Goal: Task Accomplishment & Management: Use online tool/utility

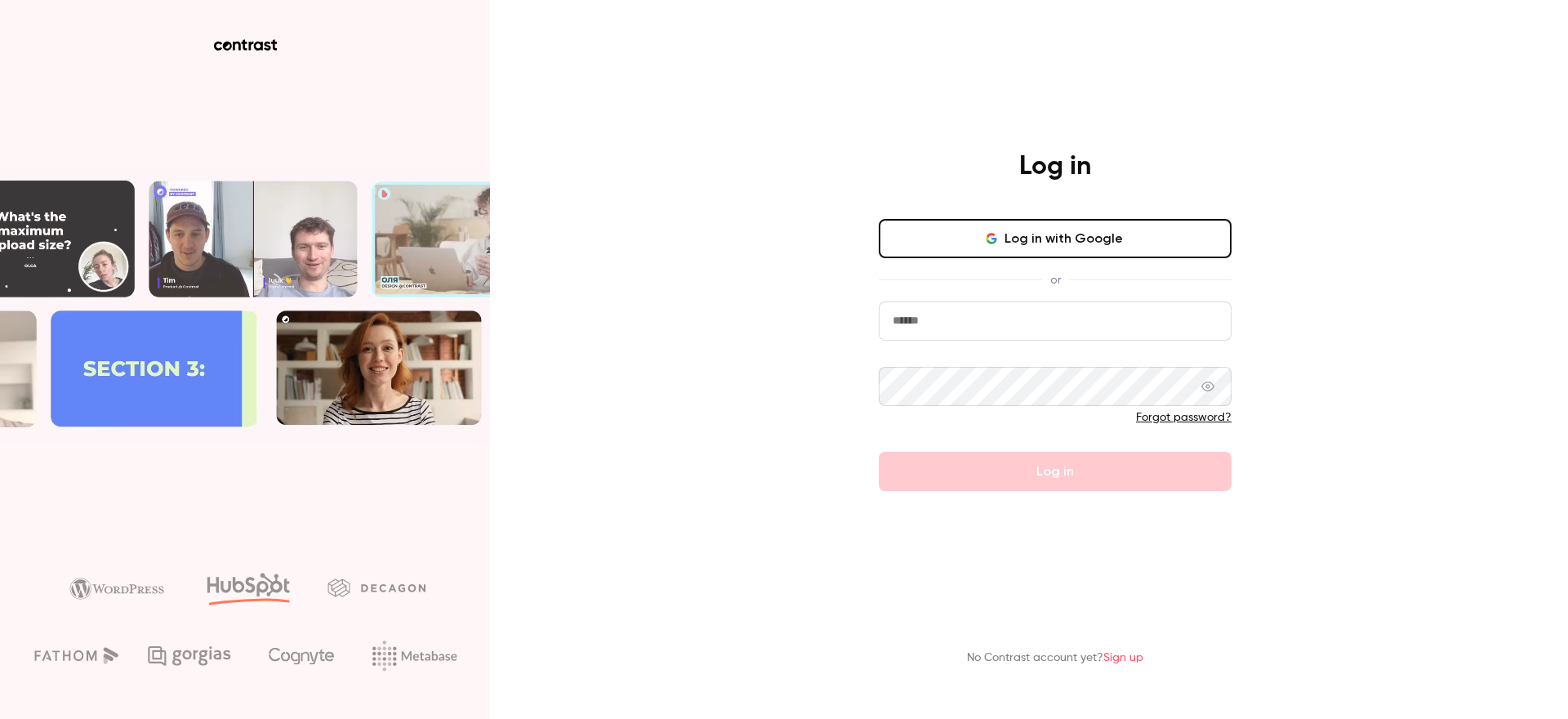
click at [1038, 242] on button "Log in with Google" at bounding box center [1055, 239] width 353 height 40
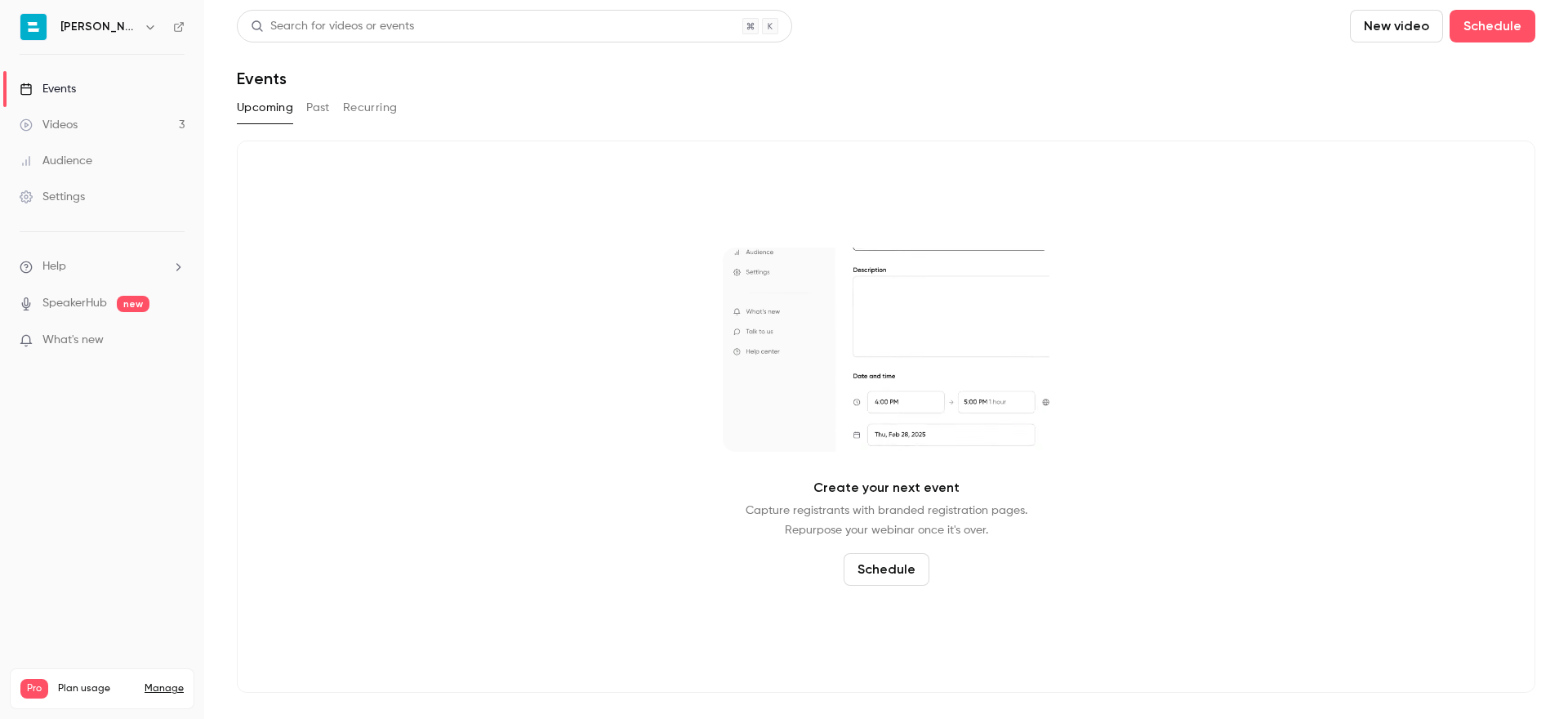
click at [126, 123] on link "Videos 3" at bounding box center [102, 125] width 204 height 36
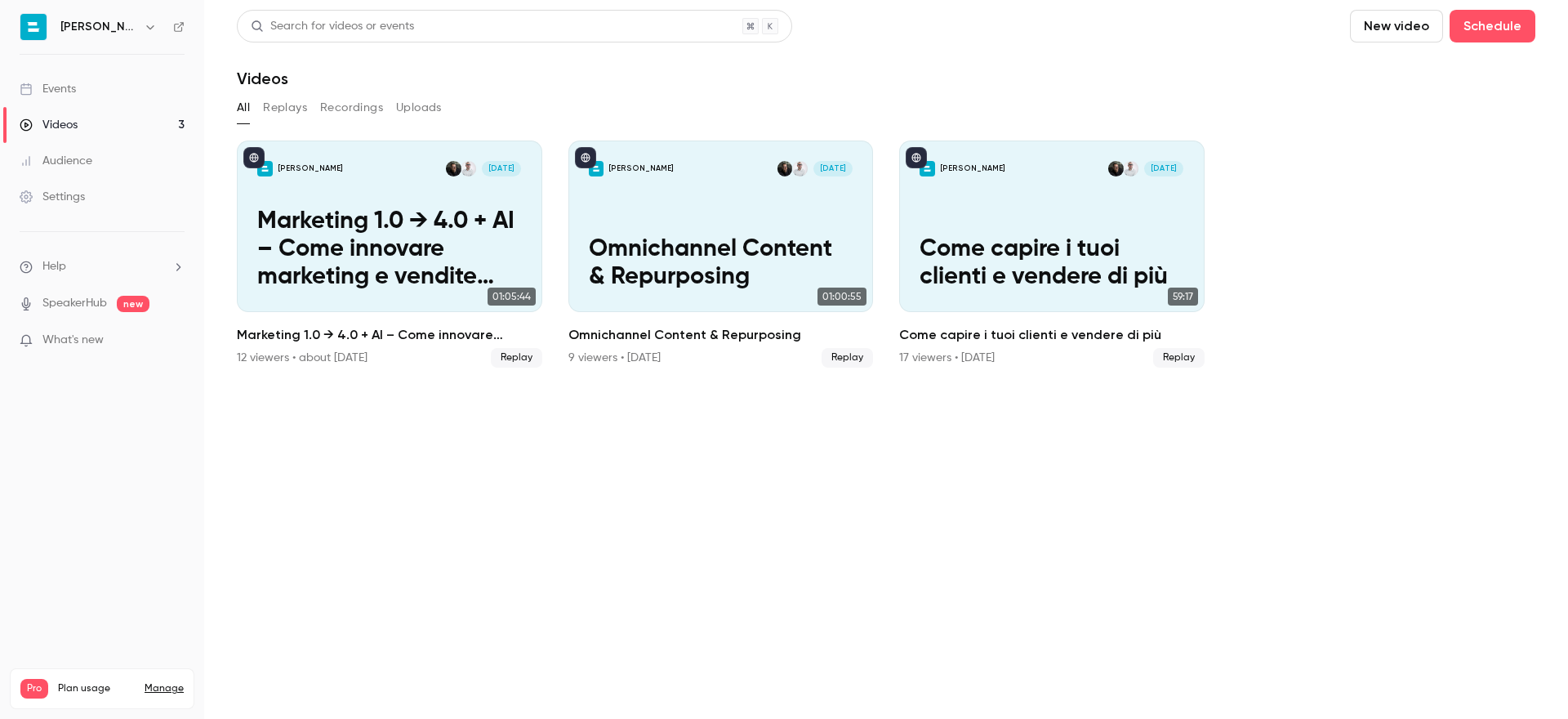
click at [416, 106] on button "Uploads" at bounding box center [419, 107] width 46 height 26
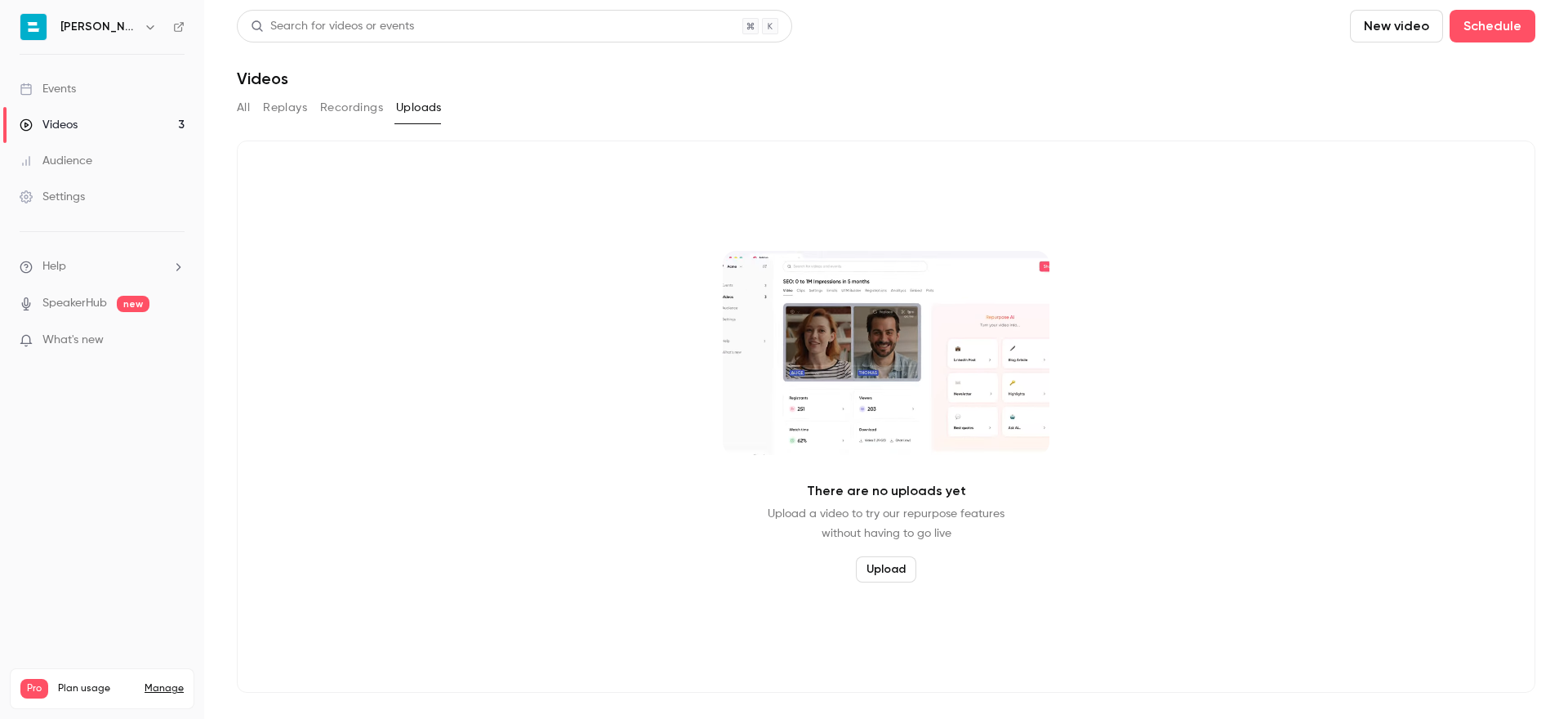
click at [893, 574] on button "Upload" at bounding box center [886, 569] width 60 height 26
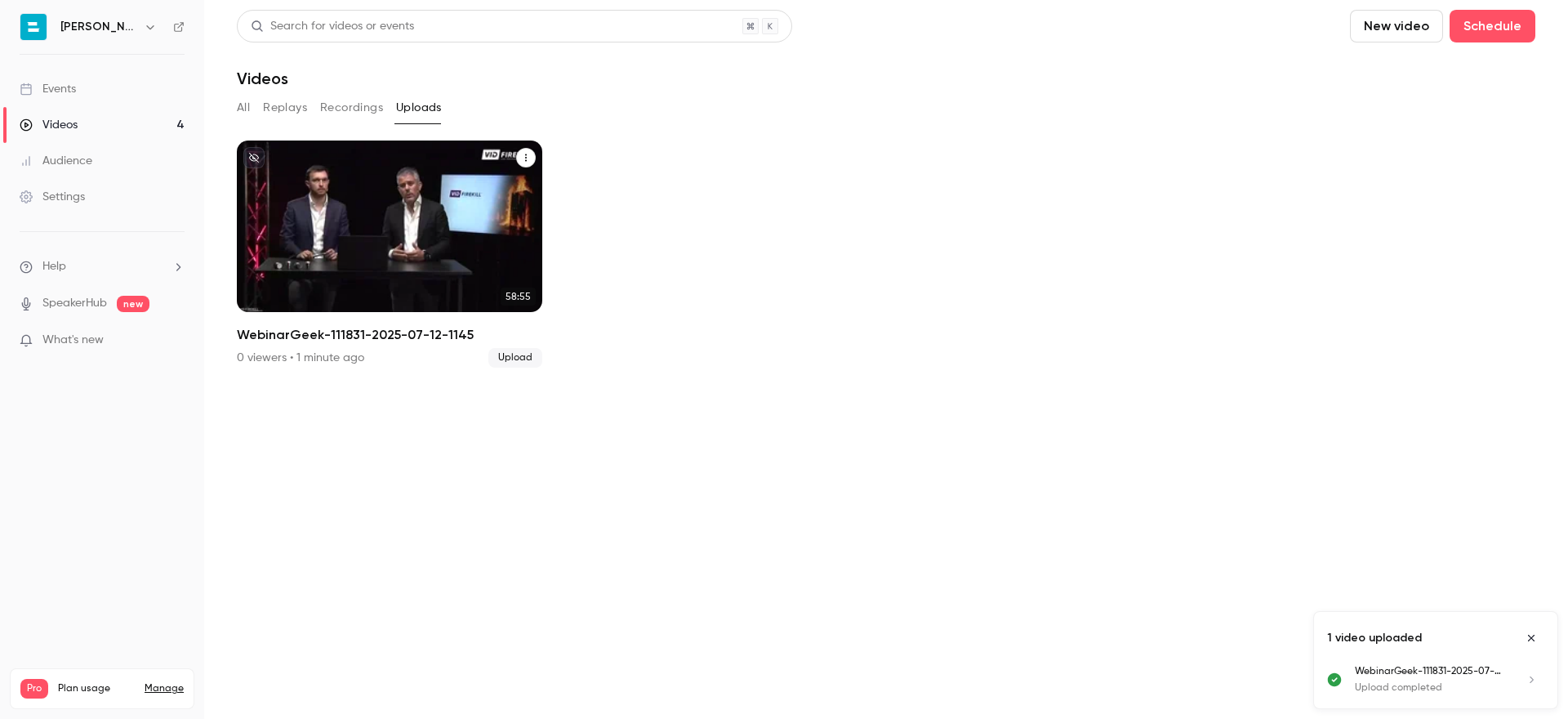
click at [419, 204] on div "Bryan srl Aug 19 WebinarGeek-111831-2025-07-12-1145" at bounding box center [390, 226] width 306 height 172
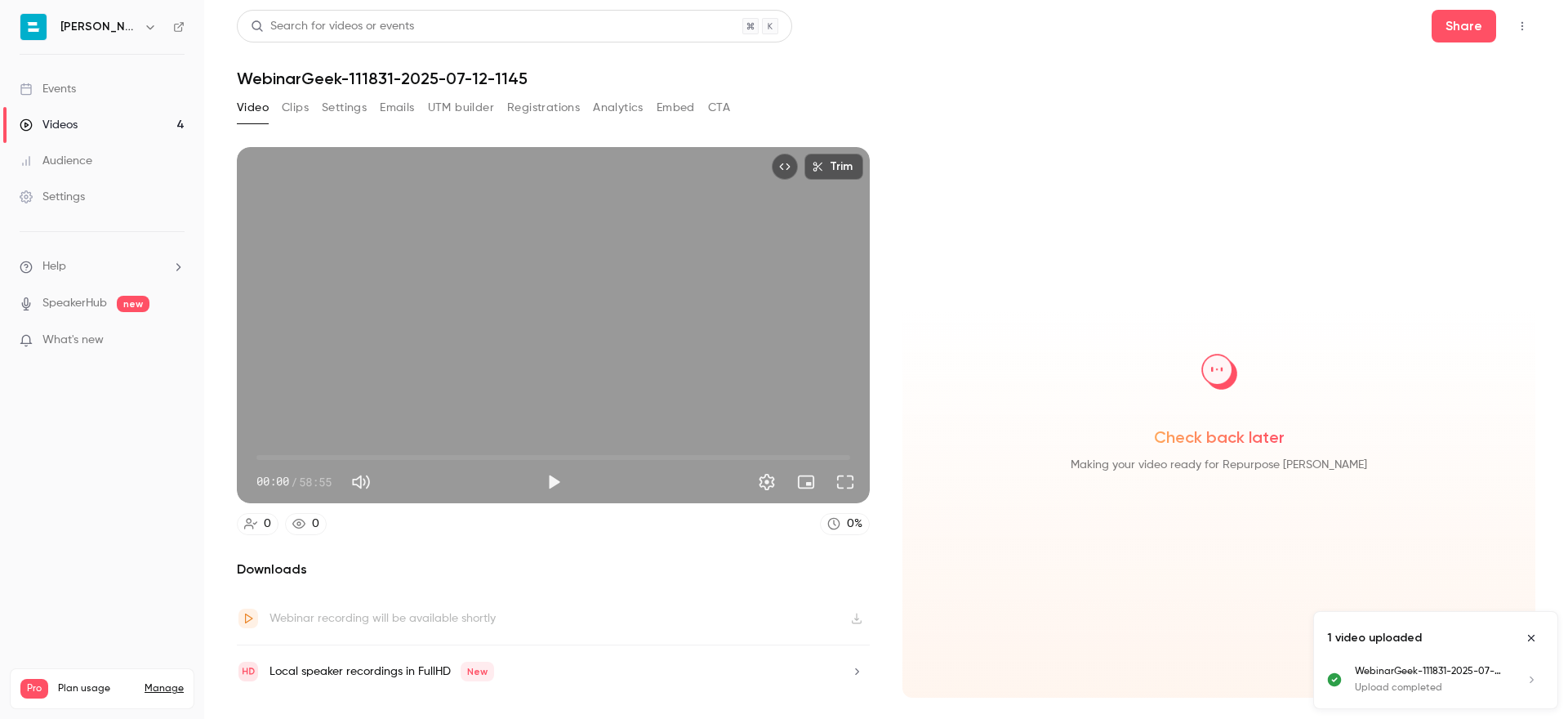
click at [290, 107] on button "Clips" at bounding box center [296, 107] width 27 height 26
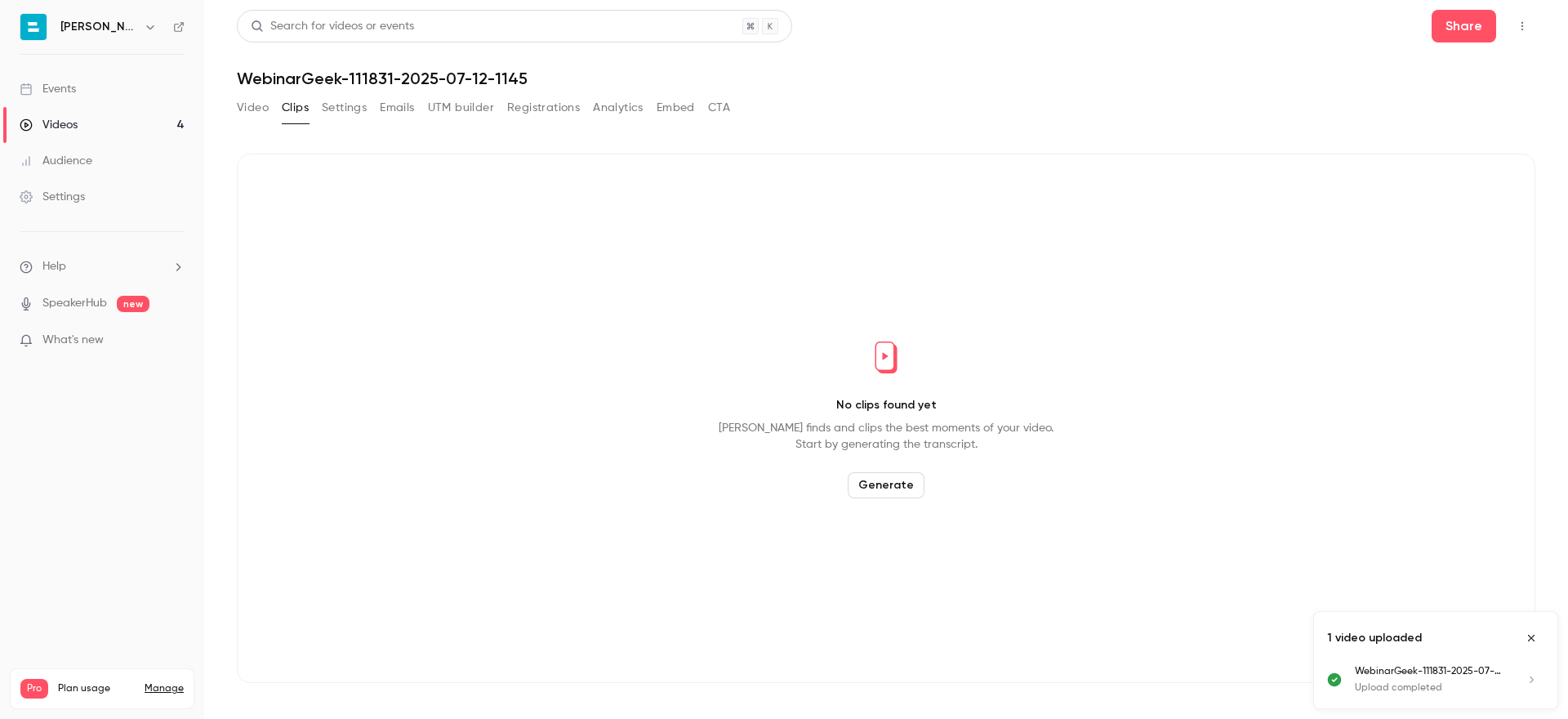
click at [888, 482] on button "Generate" at bounding box center [885, 484] width 76 height 26
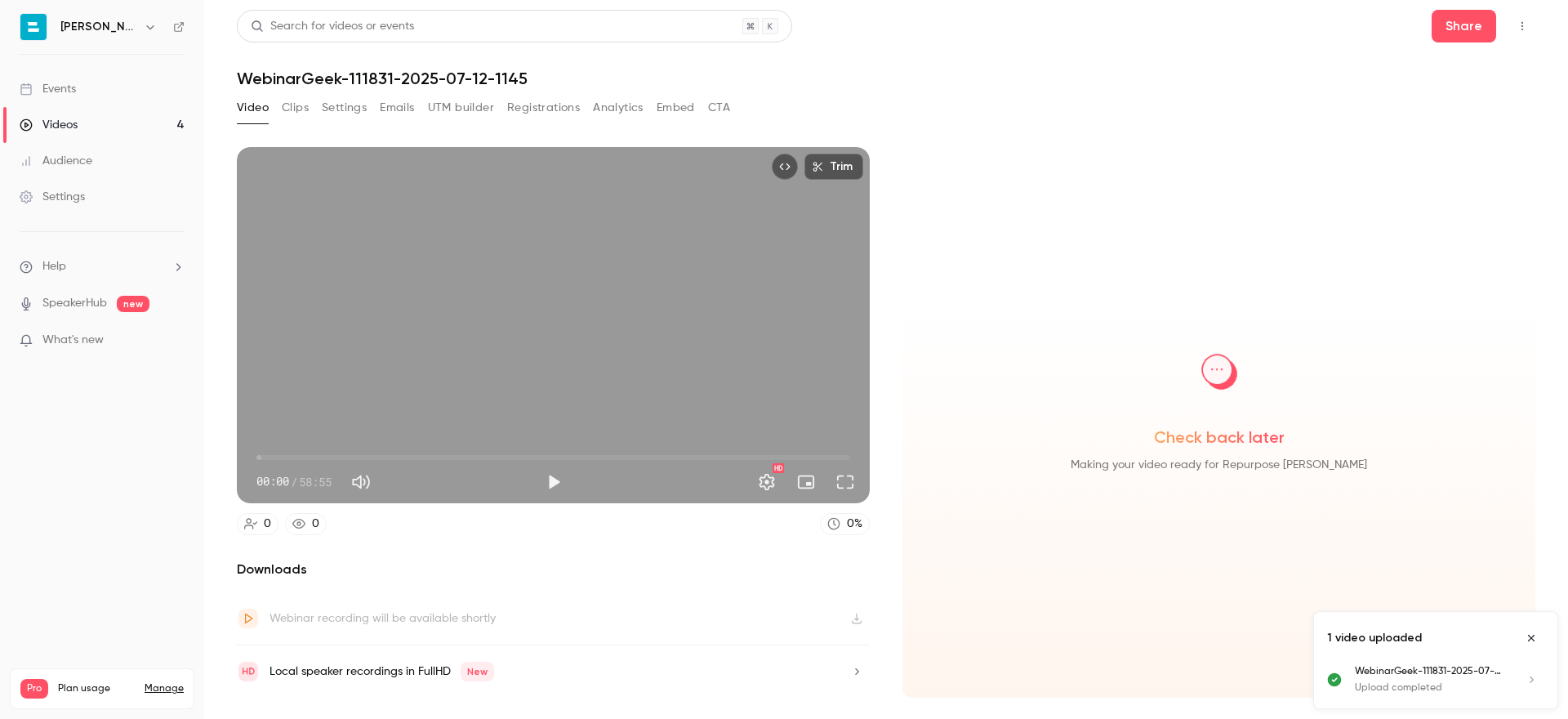
click at [354, 96] on button "Settings" at bounding box center [344, 107] width 45 height 26
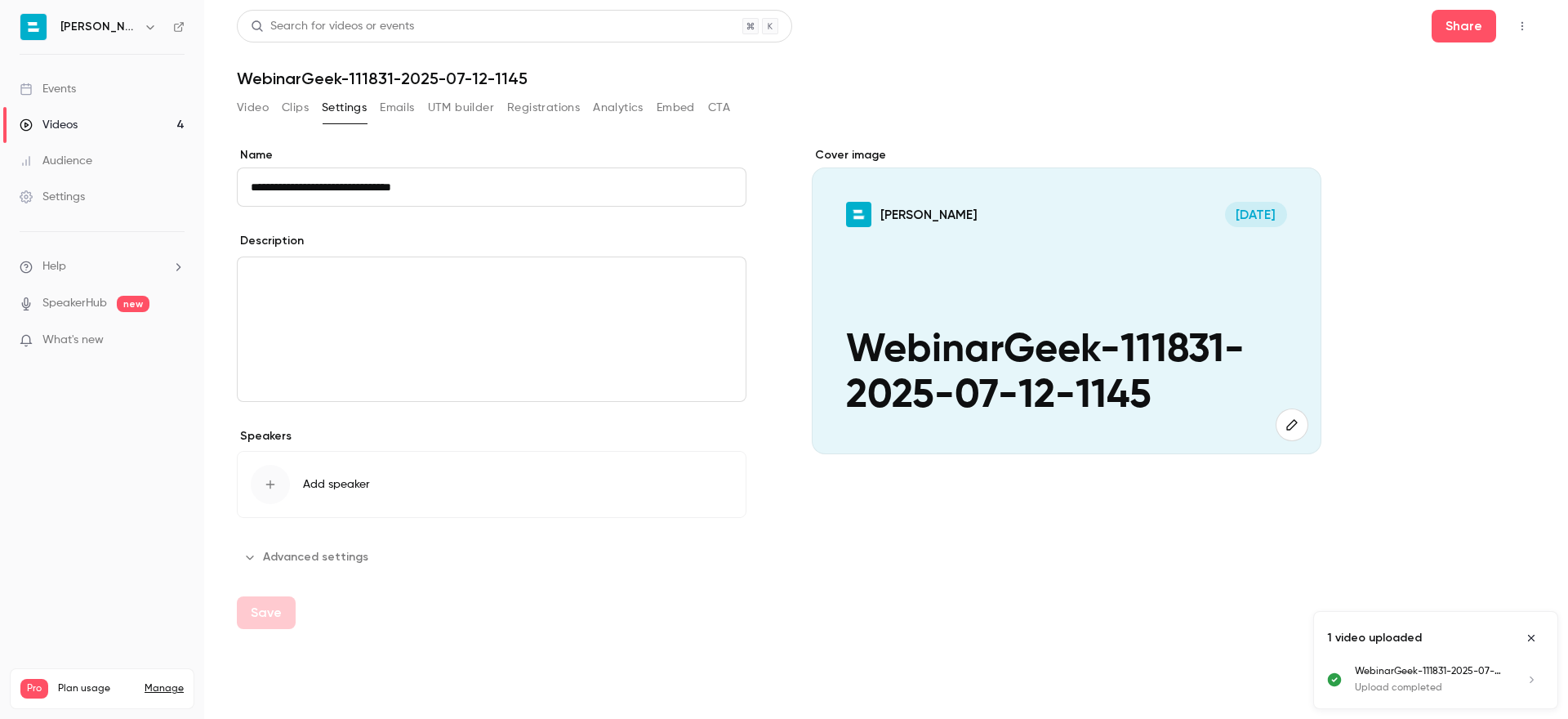
click at [312, 559] on button "Advanced settings" at bounding box center [307, 556] width 141 height 26
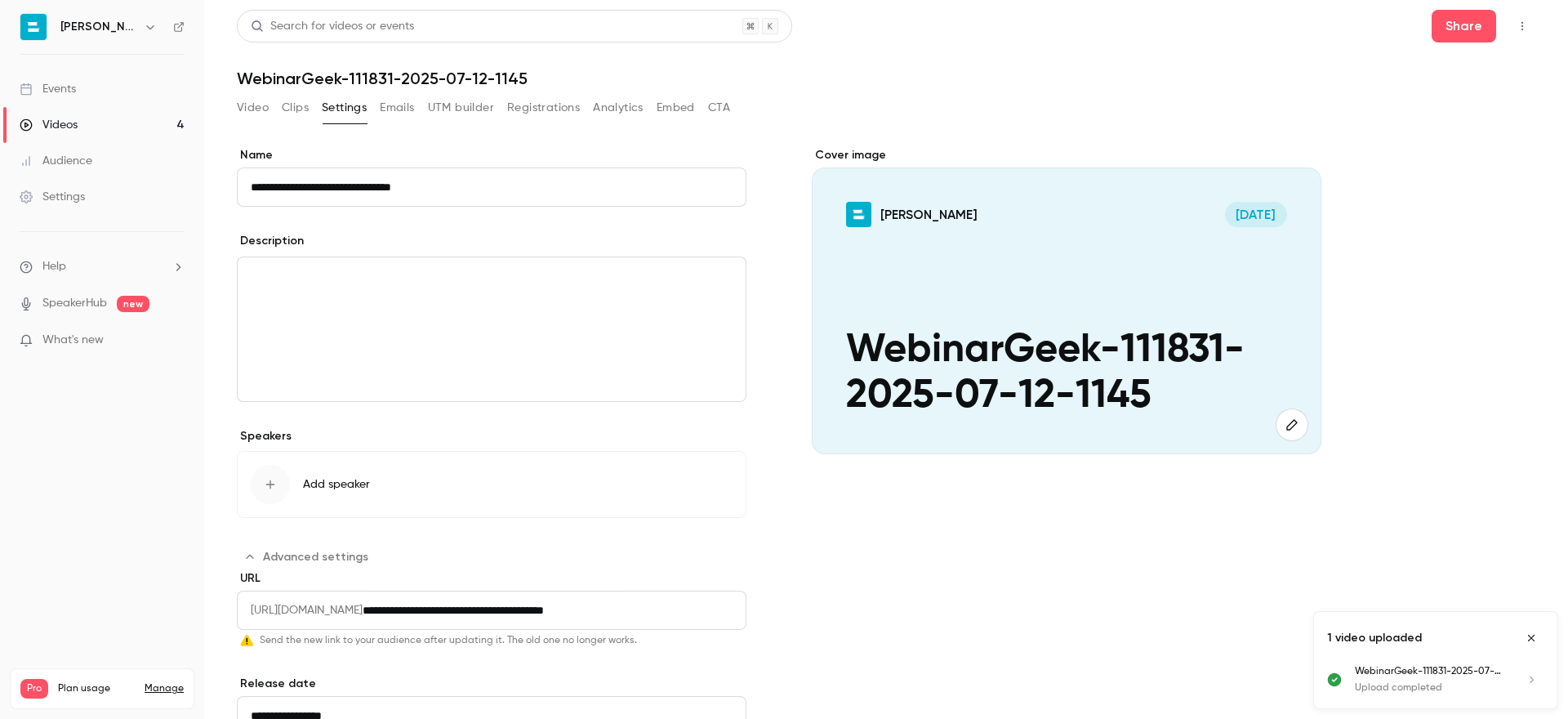
click at [249, 103] on button "Video" at bounding box center [252, 107] width 31 height 26
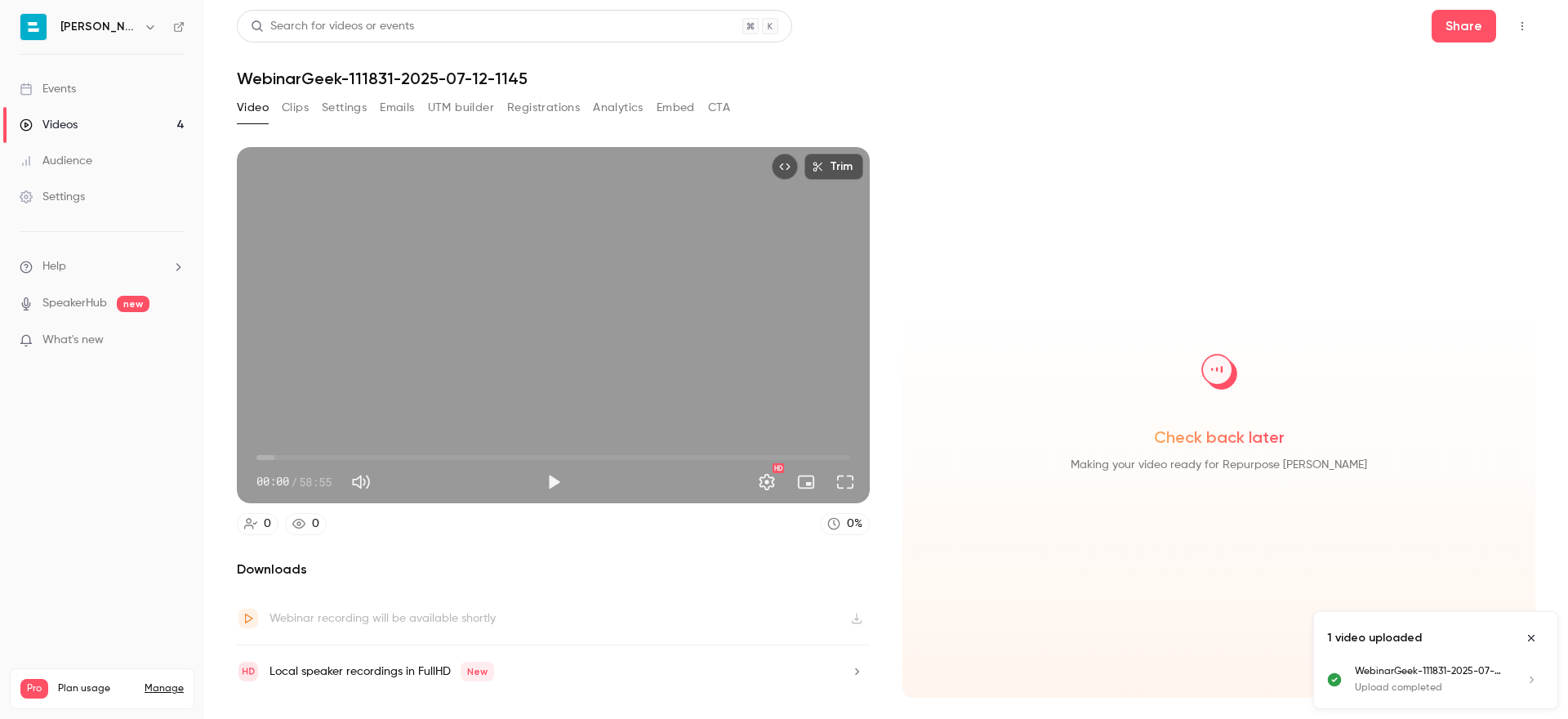
click at [180, 30] on icon at bounding box center [179, 27] width 12 height 12
click at [282, 121] on div "Video Clips Settings Emails UTM builder Registrations Analytics Embed CTA" at bounding box center [483, 111] width 493 height 32
click at [293, 108] on button "Clips" at bounding box center [296, 107] width 27 height 26
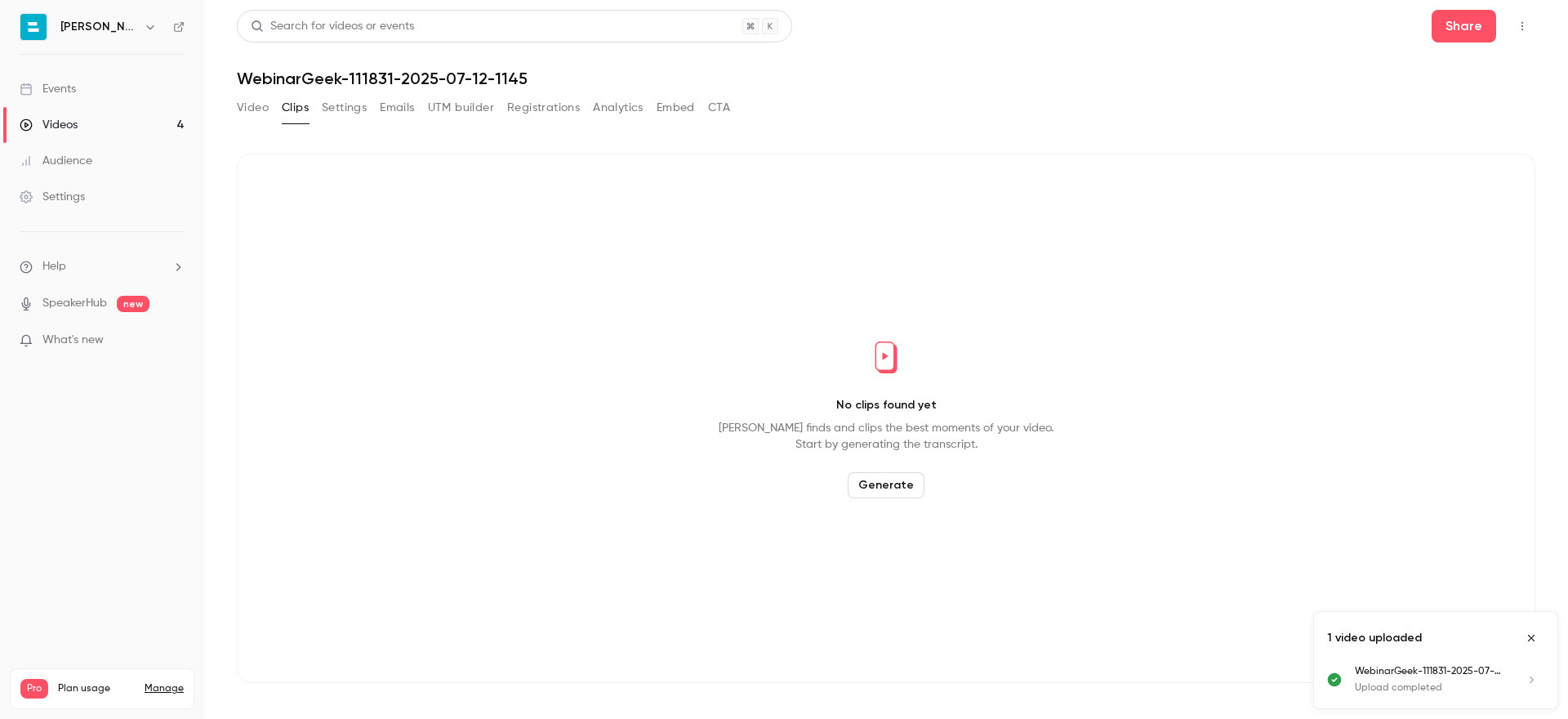
click at [250, 108] on button "Video" at bounding box center [252, 107] width 31 height 26
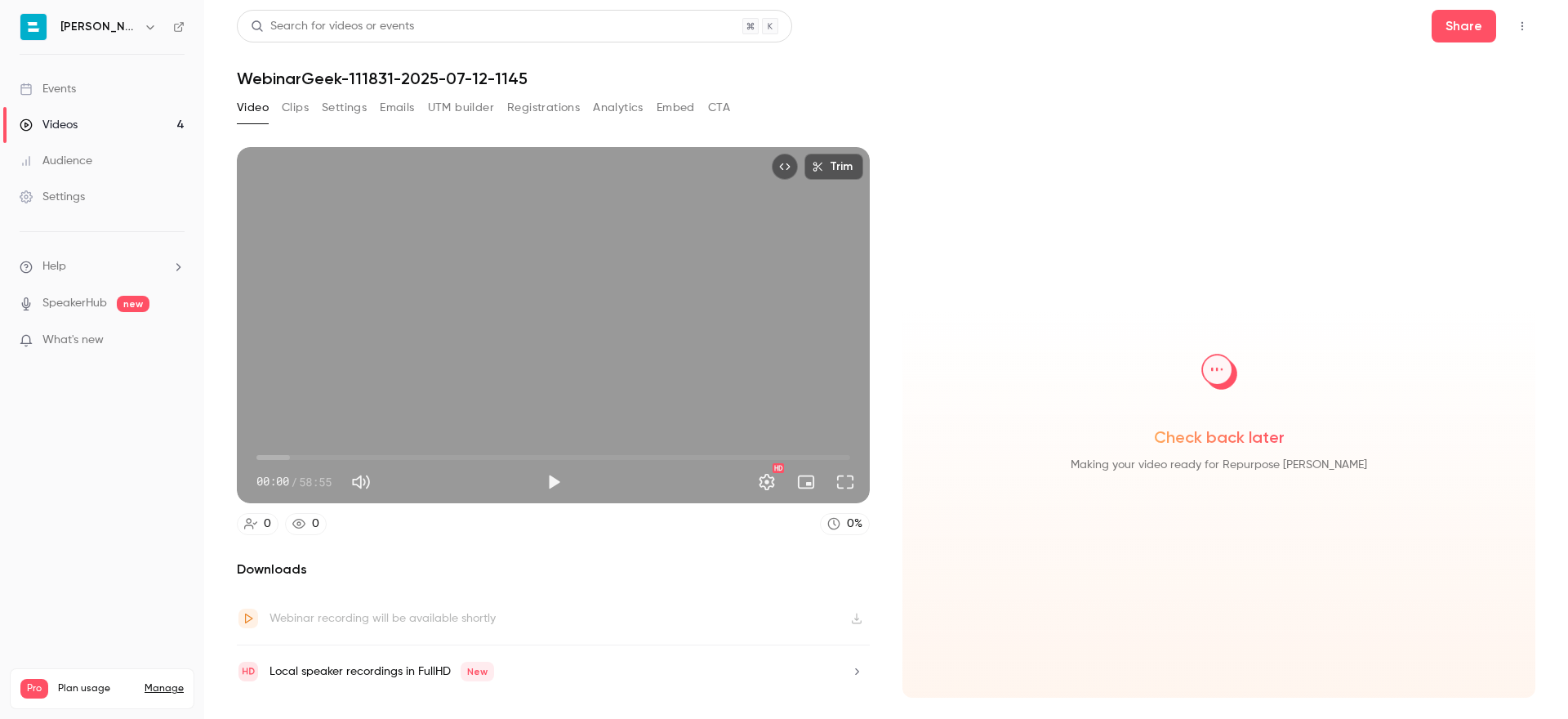
click at [304, 98] on button "Clips" at bounding box center [296, 107] width 27 height 26
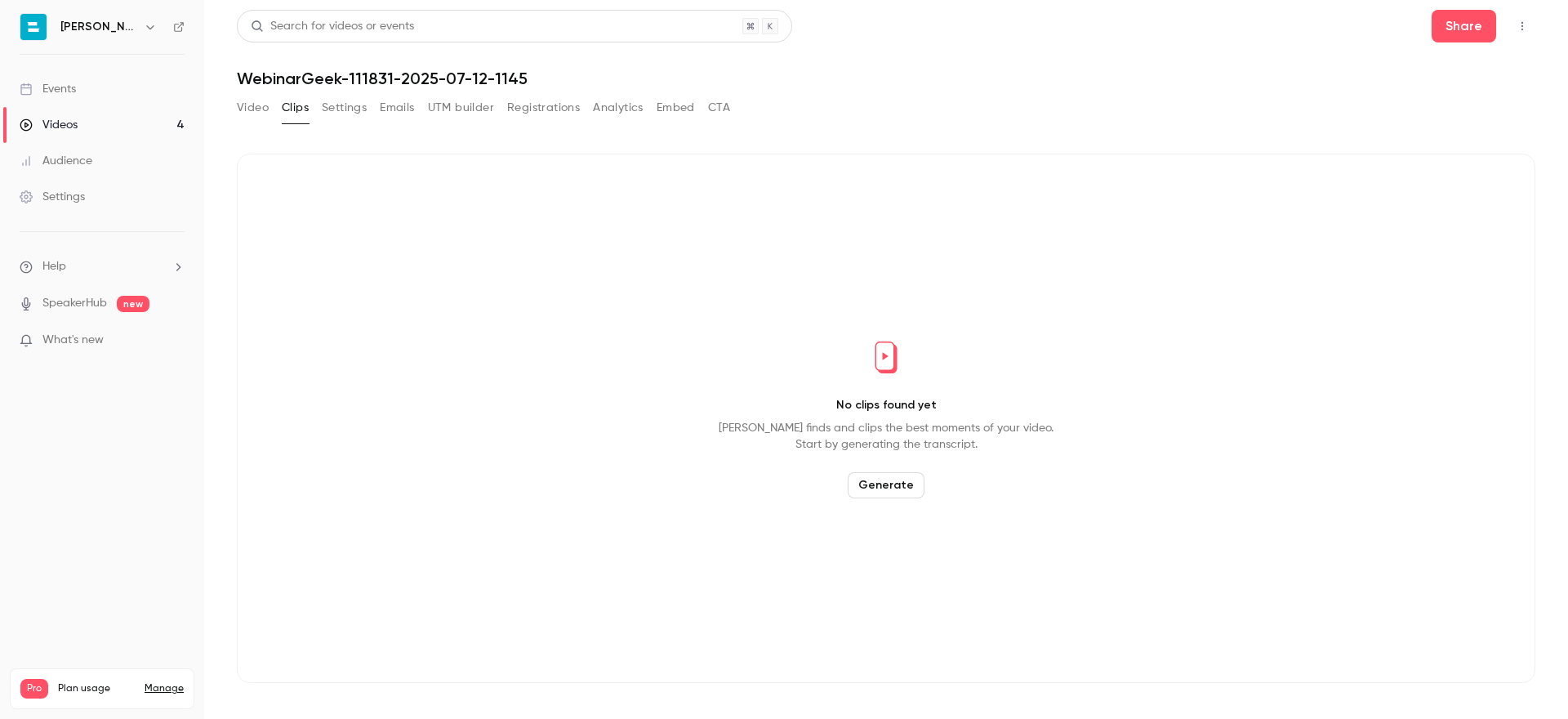
click at [903, 479] on button "Generate" at bounding box center [885, 484] width 76 height 26
